Goal: Transaction & Acquisition: Purchase product/service

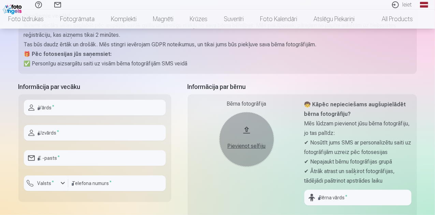
scroll to position [102, 0]
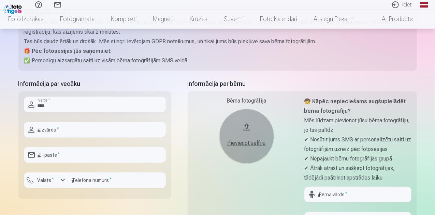
type input "*****"
type input "*********"
type input "*****"
click at [57, 161] on input "email" at bounding box center [95, 155] width 142 height 16
type input "**********"
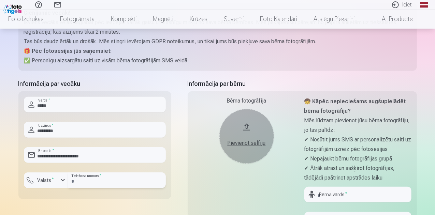
click at [83, 184] on input "number" at bounding box center [117, 181] width 98 height 16
type input "********"
click at [49, 183] on label "Valsts *" at bounding box center [46, 180] width 22 height 7
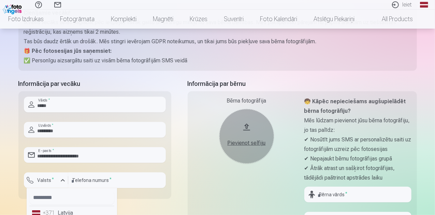
scroll to position [107, 0]
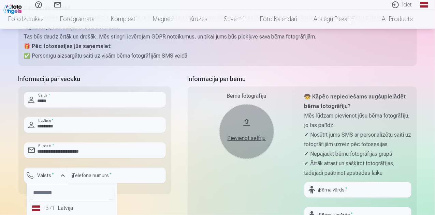
click at [54, 213] on li "+371 Latvija" at bounding box center [71, 209] width 85 height 14
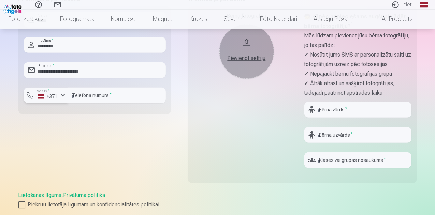
scroll to position [244, 0]
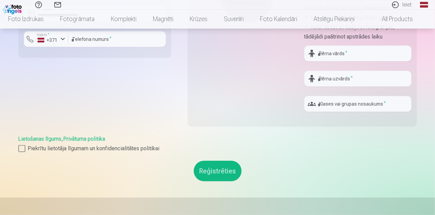
click at [215, 166] on button "Reģistrēties" at bounding box center [218, 171] width 48 height 20
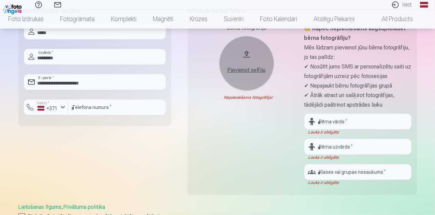
scroll to position [175, 0]
click at [326, 125] on input "text" at bounding box center [357, 122] width 107 height 16
type input "****"
type input "********"
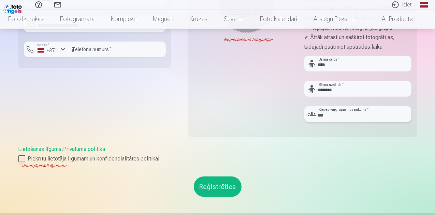
scroll to position [244, 0]
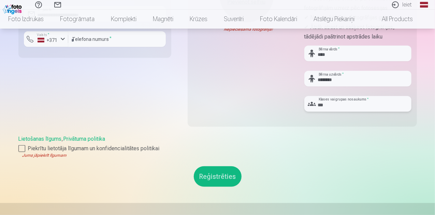
type input "***"
click at [216, 172] on button "Reģistrēties" at bounding box center [218, 177] width 48 height 20
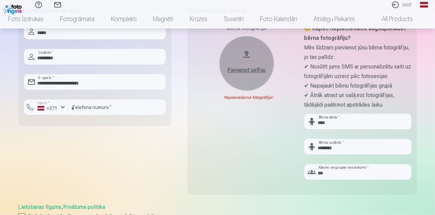
click at [248, 69] on div "Pievienot selfiju" at bounding box center [246, 70] width 41 height 8
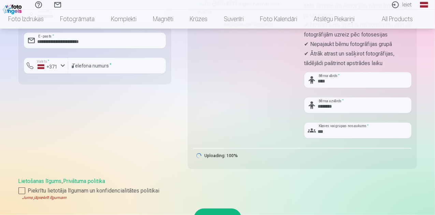
scroll to position [278, 0]
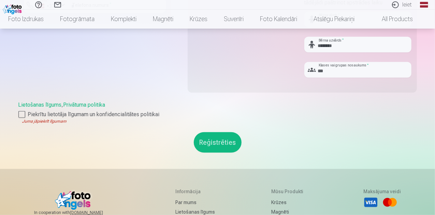
click at [225, 143] on button "Reģistrēties" at bounding box center [218, 142] width 48 height 20
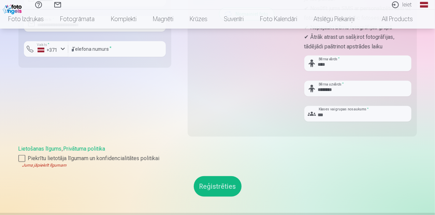
scroll to position [210, 0]
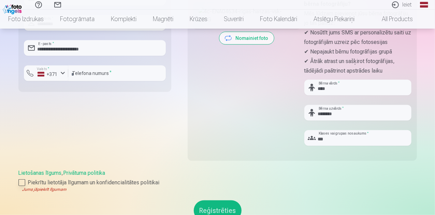
click at [22, 183] on div at bounding box center [21, 183] width 7 height 7
click at [205, 204] on button "Reģistrēties" at bounding box center [218, 205] width 48 height 20
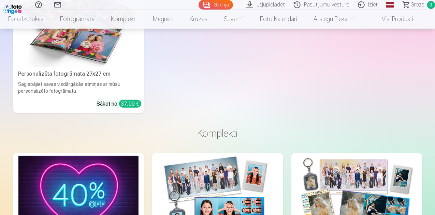
scroll to position [4164, 0]
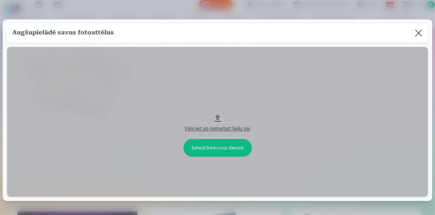
scroll to position [4180, 0]
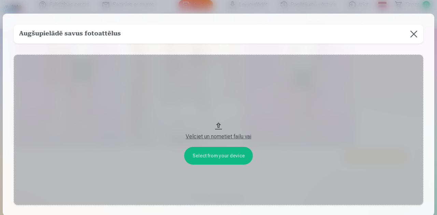
click at [414, 33] on button at bounding box center [413, 34] width 19 height 19
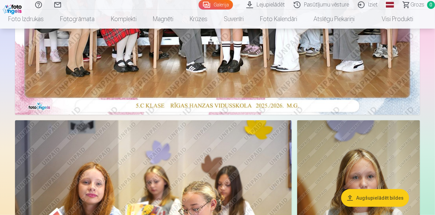
scroll to position [239, 0]
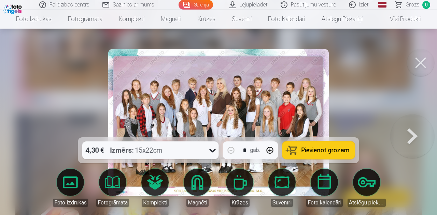
click at [309, 154] on span "Pievienot grozam" at bounding box center [325, 150] width 48 height 6
click at [421, 63] on button at bounding box center [420, 62] width 27 height 27
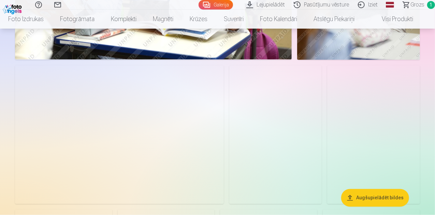
scroll to position [512, 0]
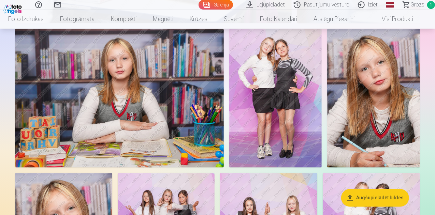
click at [207, 118] on img at bounding box center [119, 98] width 209 height 139
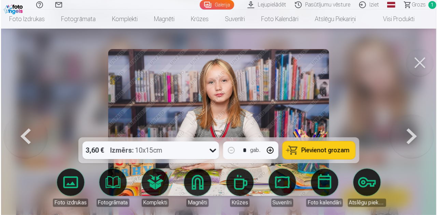
scroll to position [513, 0]
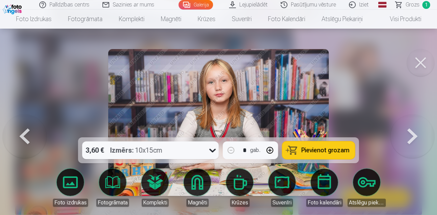
click at [321, 152] on span "Pievienot grozam" at bounding box center [325, 150] width 48 height 6
click at [421, 66] on button at bounding box center [420, 62] width 27 height 27
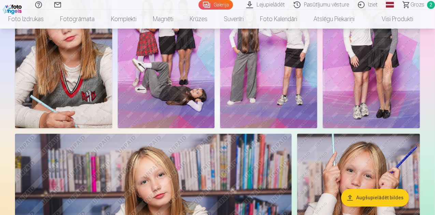
scroll to position [717, 0]
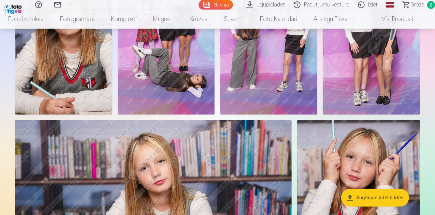
click at [215, 114] on img at bounding box center [166, 42] width 97 height 146
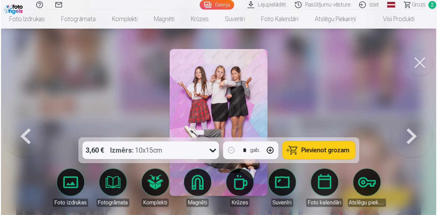
scroll to position [718, 0]
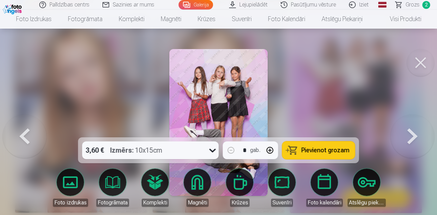
click at [307, 152] on span "Pievienot grozam" at bounding box center [325, 150] width 48 height 6
click at [421, 66] on button at bounding box center [420, 62] width 27 height 27
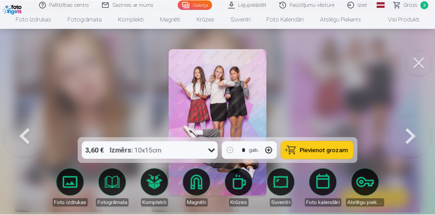
scroll to position [717, 0]
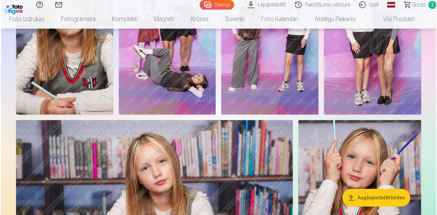
scroll to position [718, 0]
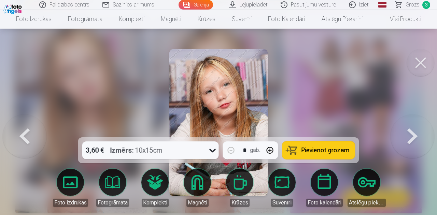
click at [317, 149] on span "Pievienot grozam" at bounding box center [325, 150] width 48 height 6
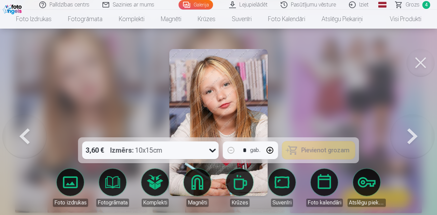
click at [416, 66] on button at bounding box center [420, 62] width 27 height 27
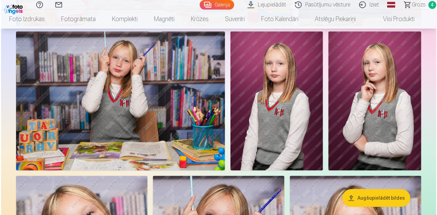
scroll to position [990, 0]
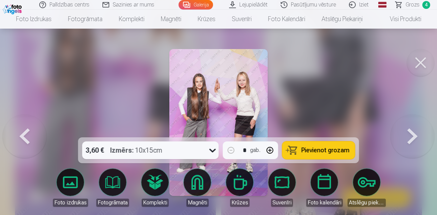
click at [331, 148] on span "Pievienot grozam" at bounding box center [325, 150] width 48 height 6
click at [418, 65] on button at bounding box center [420, 62] width 27 height 27
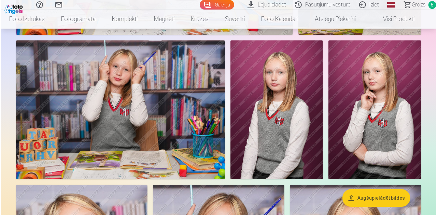
scroll to position [990, 0]
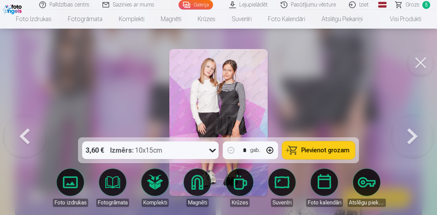
click at [328, 151] on span "Pievienot grozam" at bounding box center [325, 150] width 48 height 6
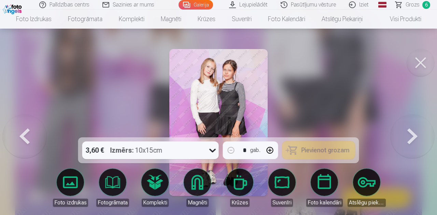
click at [419, 69] on button at bounding box center [420, 62] width 27 height 27
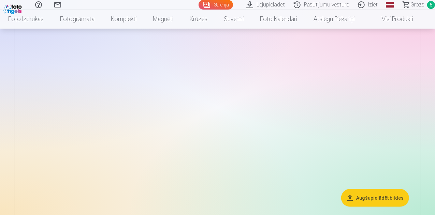
scroll to position [1737, 0]
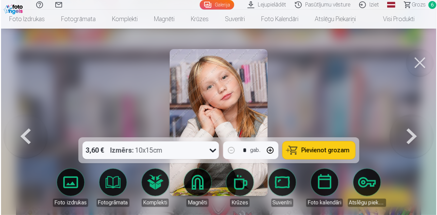
scroll to position [1606, 0]
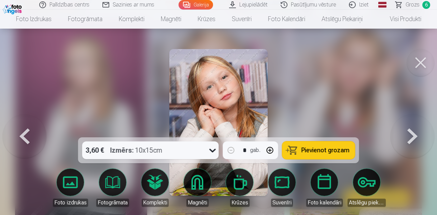
click at [314, 149] on span "Pievienot grozam" at bounding box center [325, 150] width 48 height 6
click at [424, 59] on button at bounding box center [420, 62] width 27 height 27
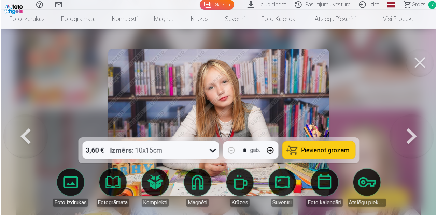
scroll to position [2565, 0]
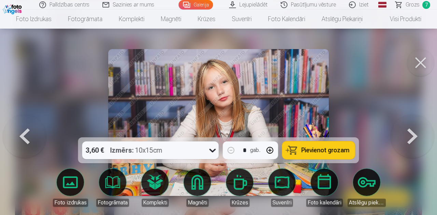
click at [318, 151] on span "Pievienot grozam" at bounding box center [325, 150] width 48 height 6
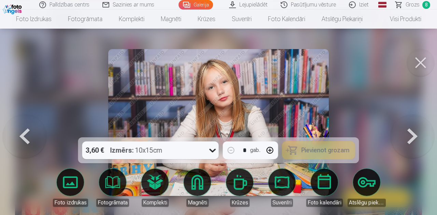
click at [429, 64] on button at bounding box center [420, 62] width 27 height 27
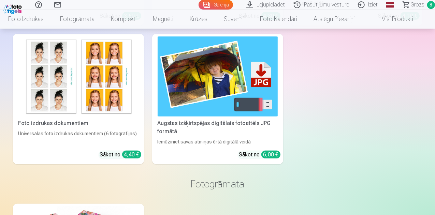
scroll to position [4092, 0]
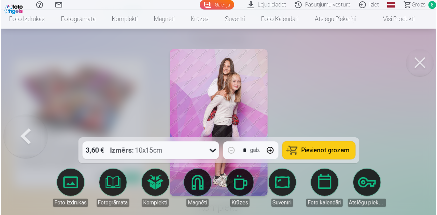
scroll to position [4177, 0]
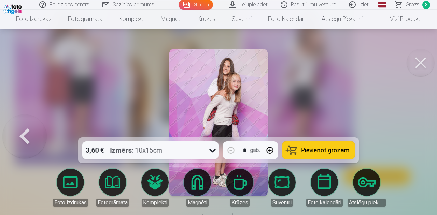
click at [309, 153] on span "Pievienot grozam" at bounding box center [325, 150] width 48 height 6
click at [421, 61] on button at bounding box center [420, 62] width 27 height 27
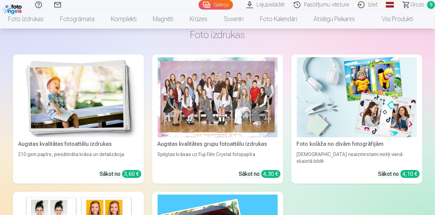
scroll to position [3854, 0]
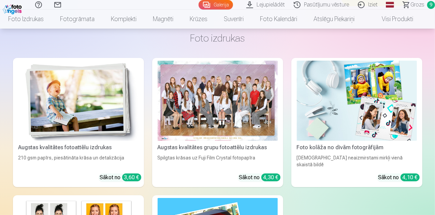
click at [412, 7] on span "Grozs" at bounding box center [418, 5] width 14 height 8
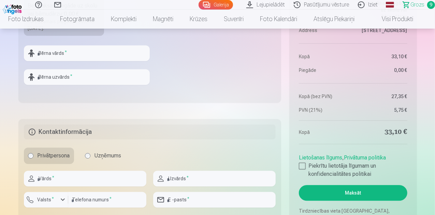
scroll to position [887, 0]
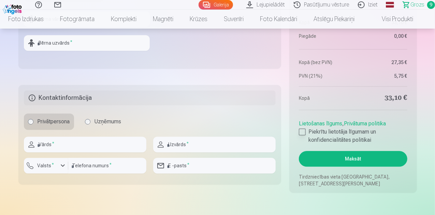
click at [303, 132] on div at bounding box center [302, 132] width 7 height 7
click at [87, 145] on input "text" at bounding box center [85, 145] width 123 height 16
type input "*****"
type input "*********"
click at [165, 167] on div "E -pasts *" at bounding box center [214, 166] width 123 height 16
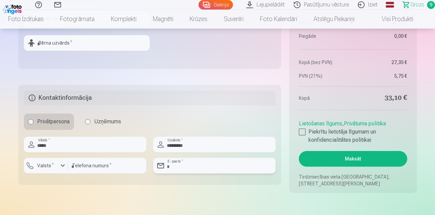
click at [174, 166] on input "email" at bounding box center [214, 166] width 123 height 16
type input "**********"
click at [91, 168] on input "number" at bounding box center [107, 166] width 78 height 16
type input "********"
click at [60, 165] on div "button" at bounding box center [63, 166] width 8 height 8
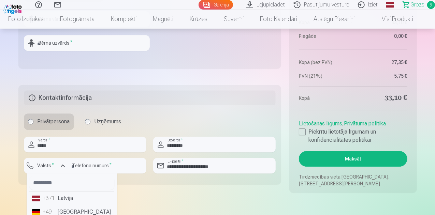
click at [66, 196] on li "+371 Latvija" at bounding box center [71, 199] width 85 height 14
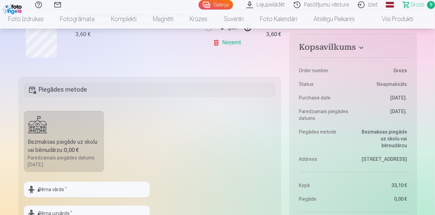
scroll to position [751, 0]
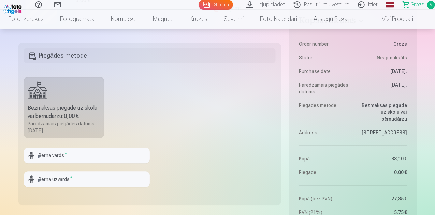
click at [63, 125] on div "Paredzamais piegādes datums [DATE]." at bounding box center [64, 127] width 72 height 14
click at [55, 155] on input "text" at bounding box center [87, 156] width 126 height 16
type input "****"
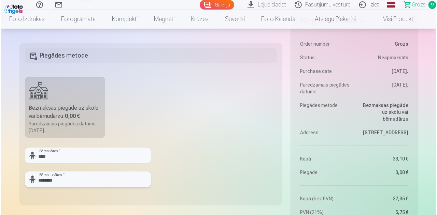
scroll to position [887, 0]
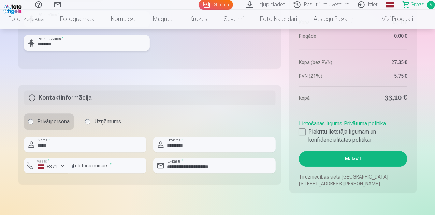
type input "********"
click at [335, 155] on button "Maksāt" at bounding box center [353, 159] width 108 height 16
